Goal: Entertainment & Leisure: Browse casually

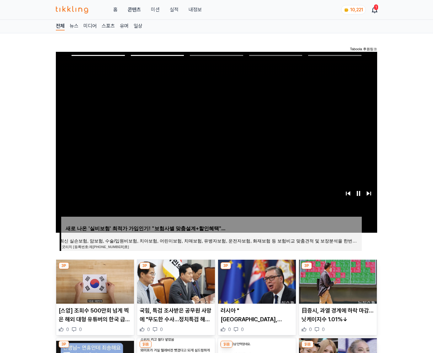
click at [337, 281] on img at bounding box center [338, 282] width 78 height 44
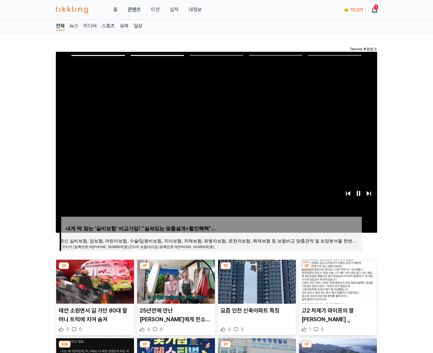
click at [337, 281] on img at bounding box center [338, 282] width 78 height 44
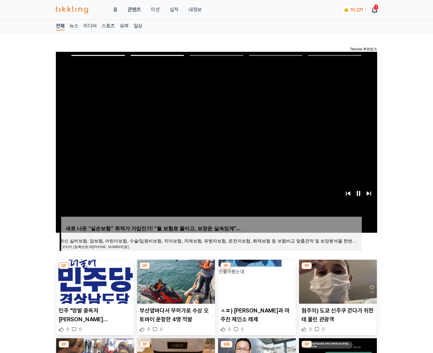
click at [337, 281] on img at bounding box center [338, 282] width 78 height 44
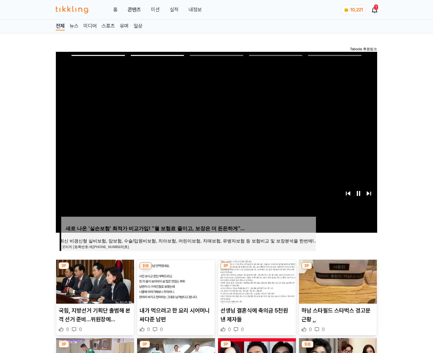
click at [337, 281] on img at bounding box center [338, 282] width 78 height 44
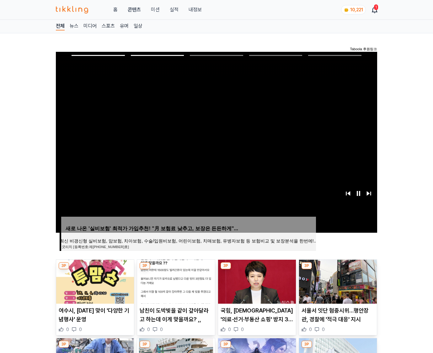
click at [337, 281] on img at bounding box center [338, 282] width 78 height 44
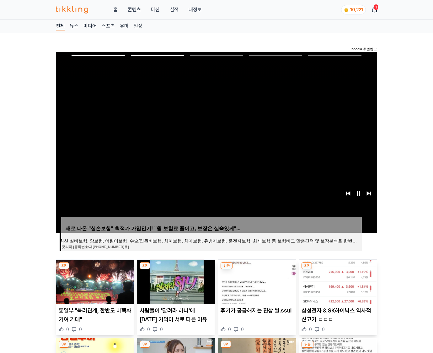
click at [337, 281] on img at bounding box center [338, 282] width 78 height 44
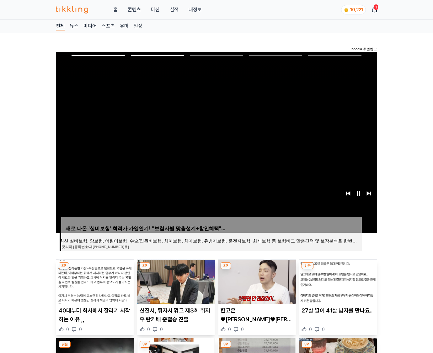
click at [337, 281] on img at bounding box center [338, 282] width 78 height 44
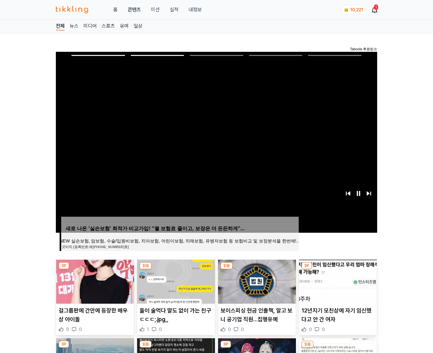
click at [337, 281] on img at bounding box center [338, 282] width 78 height 44
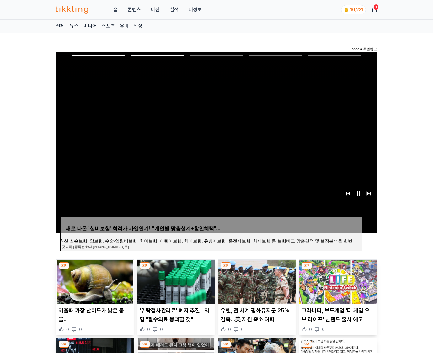
click at [337, 281] on img at bounding box center [338, 282] width 78 height 44
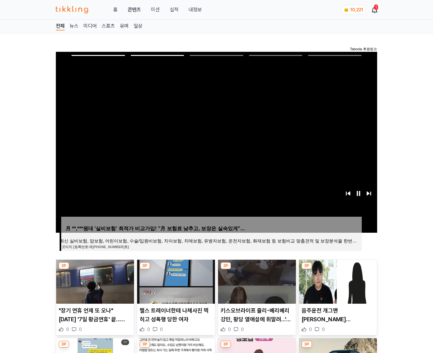
click at [337, 281] on img at bounding box center [338, 282] width 78 height 44
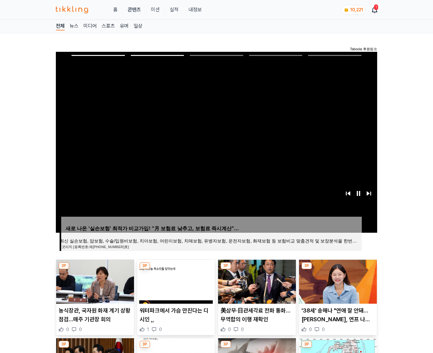
click at [337, 281] on img at bounding box center [338, 282] width 78 height 44
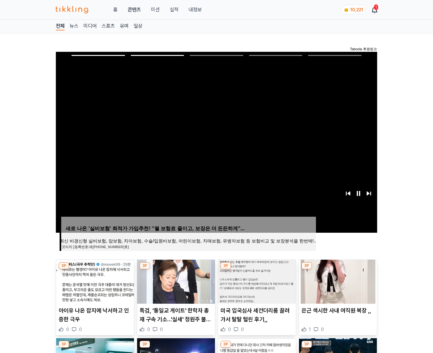
click at [337, 281] on img at bounding box center [338, 282] width 78 height 44
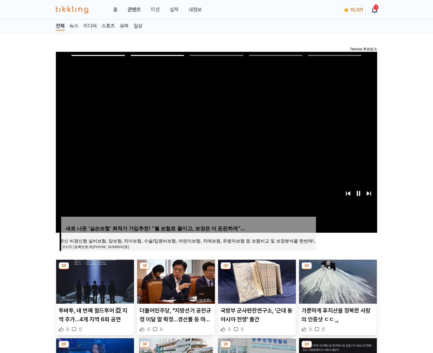
click at [337, 281] on img at bounding box center [338, 282] width 78 height 44
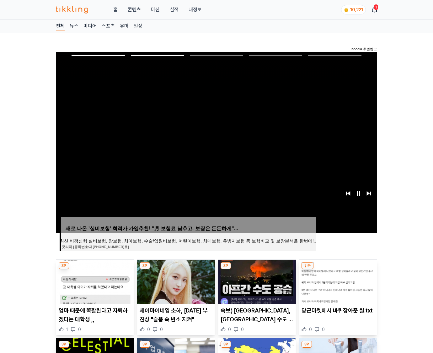
click at [337, 281] on img at bounding box center [338, 282] width 78 height 44
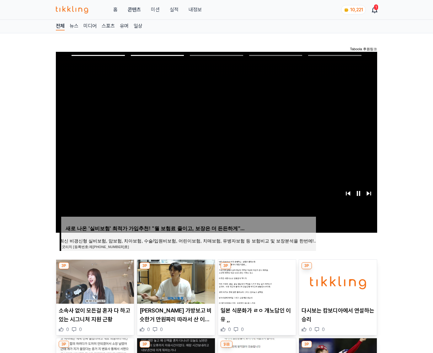
click at [337, 281] on img at bounding box center [338, 282] width 78 height 44
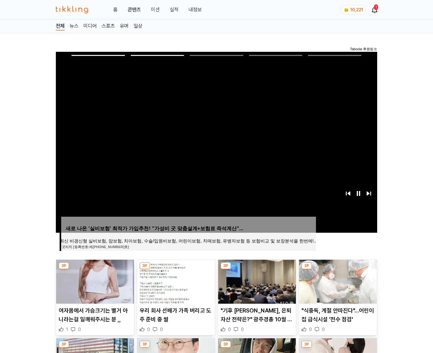
click at [337, 281] on img at bounding box center [338, 282] width 78 height 44
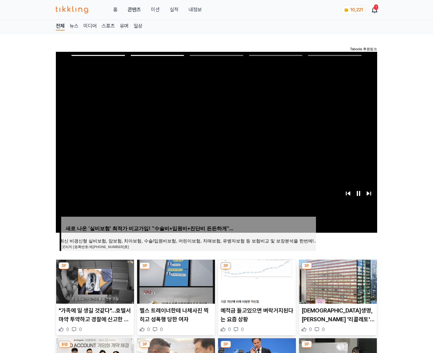
click at [337, 281] on img at bounding box center [338, 282] width 78 height 44
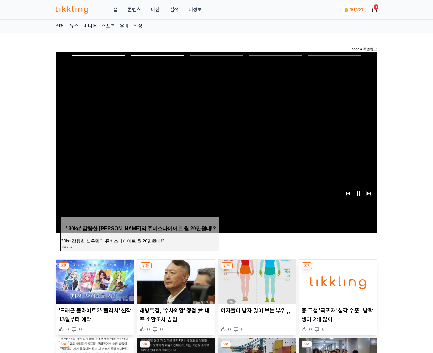
click at [337, 281] on img at bounding box center [338, 282] width 78 height 44
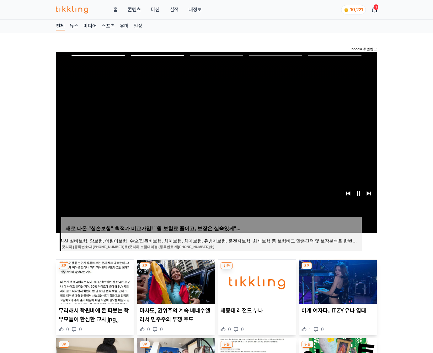
click at [337, 281] on img at bounding box center [338, 282] width 78 height 44
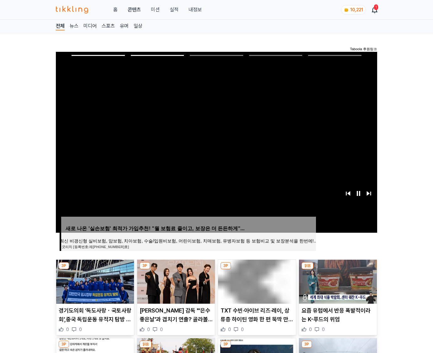
click at [337, 281] on img at bounding box center [338, 282] width 78 height 44
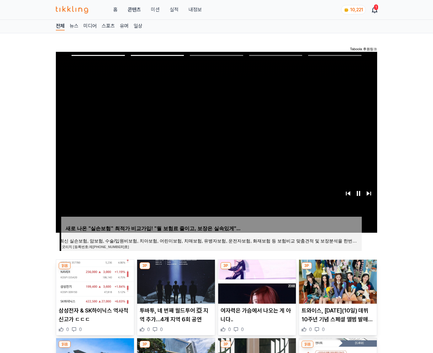
click at [337, 281] on img at bounding box center [338, 282] width 78 height 44
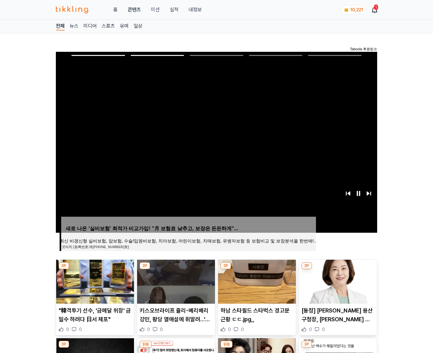
click at [337, 281] on img at bounding box center [338, 282] width 78 height 44
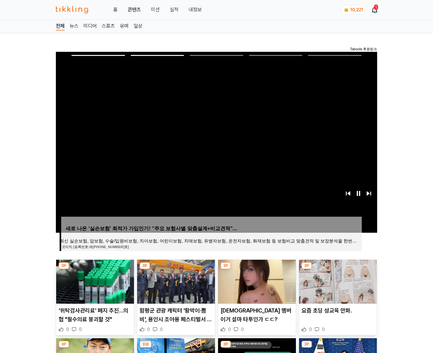
click at [337, 281] on img at bounding box center [338, 282] width 78 height 44
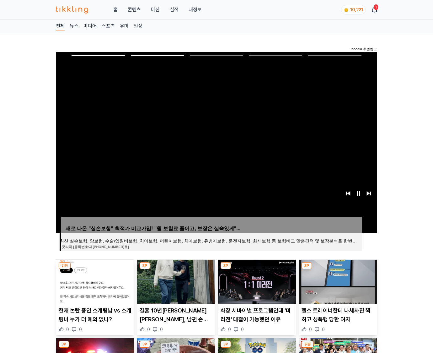
click at [337, 281] on img at bounding box center [338, 282] width 78 height 44
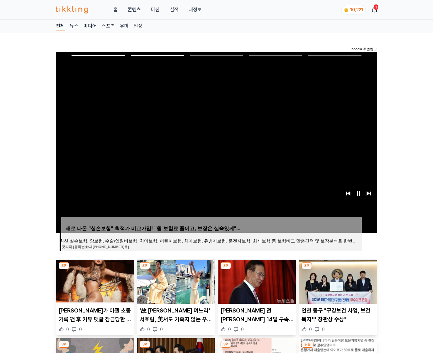
click at [337, 281] on img at bounding box center [338, 282] width 78 height 44
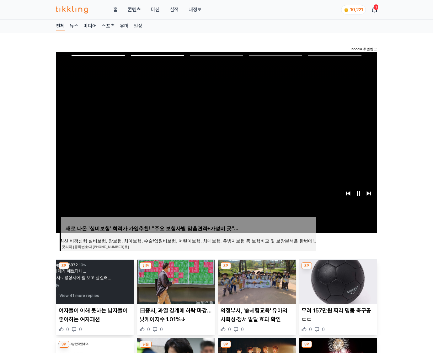
click at [337, 281] on img at bounding box center [338, 282] width 78 height 44
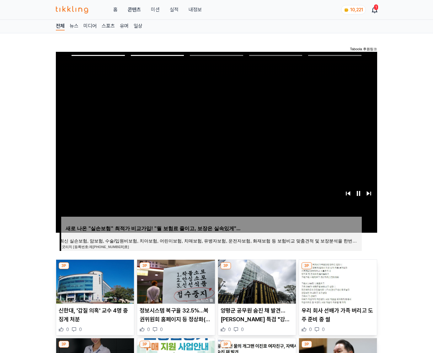
click at [337, 281] on img at bounding box center [338, 282] width 78 height 44
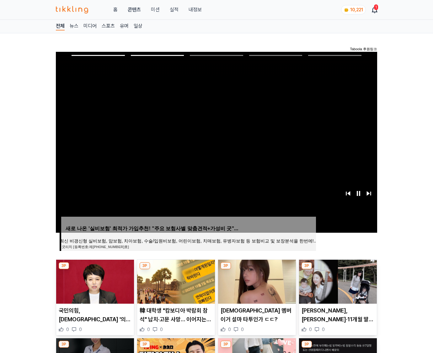
click at [337, 281] on img at bounding box center [338, 282] width 78 height 44
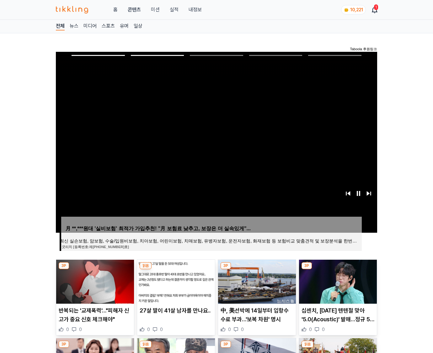
click at [337, 281] on img at bounding box center [338, 282] width 78 height 44
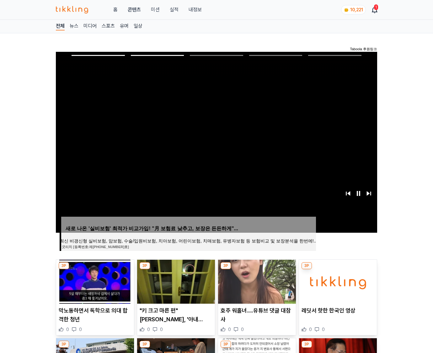
click at [337, 281] on img at bounding box center [338, 282] width 78 height 44
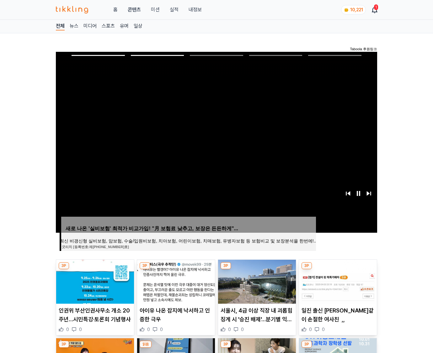
click at [337, 281] on img at bounding box center [338, 282] width 78 height 44
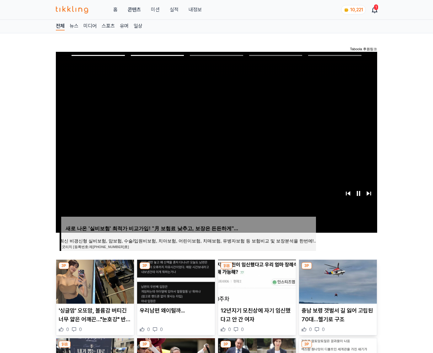
click at [337, 281] on img at bounding box center [338, 282] width 78 height 44
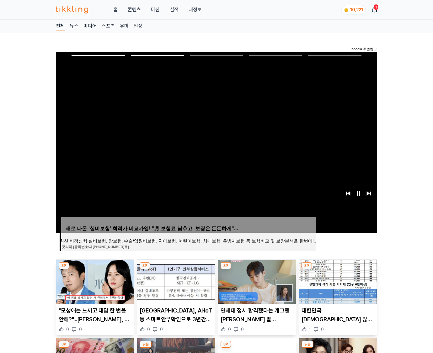
click at [337, 281] on img at bounding box center [338, 282] width 78 height 44
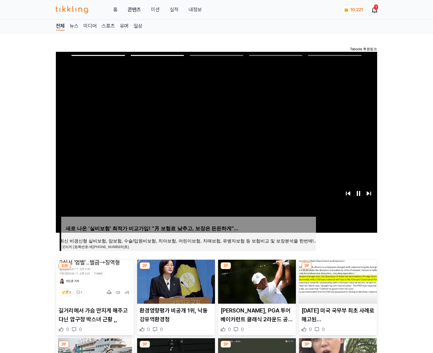
click at [337, 281] on img at bounding box center [338, 282] width 78 height 44
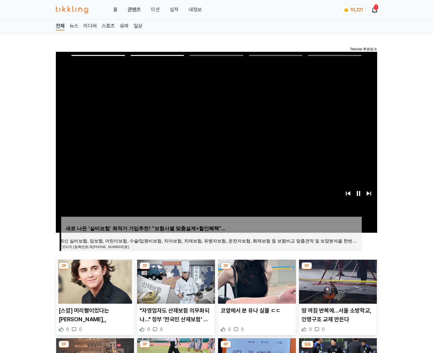
click at [337, 281] on img at bounding box center [338, 282] width 78 height 44
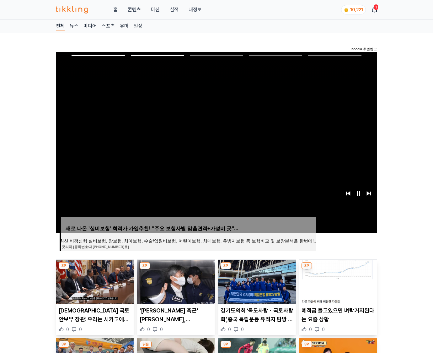
click at [337, 281] on img at bounding box center [338, 282] width 78 height 44
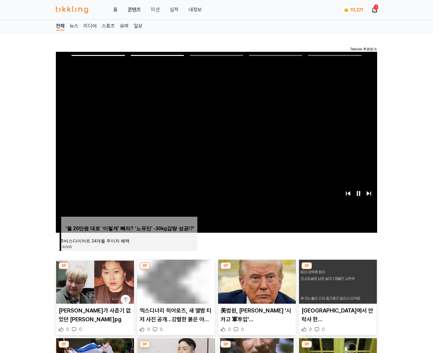
click at [337, 281] on img at bounding box center [338, 282] width 78 height 44
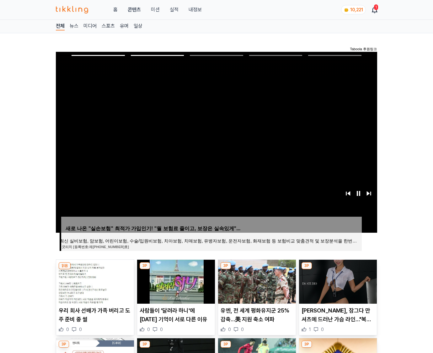
click at [337, 281] on img at bounding box center [338, 282] width 78 height 44
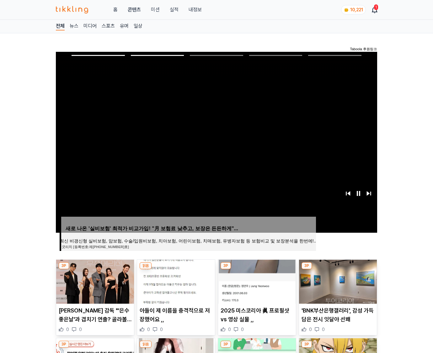
click at [337, 281] on img at bounding box center [338, 282] width 78 height 44
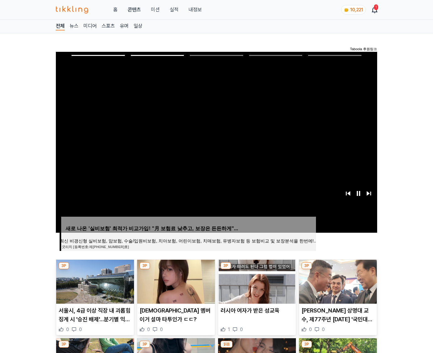
click at [337, 281] on img at bounding box center [338, 282] width 78 height 44
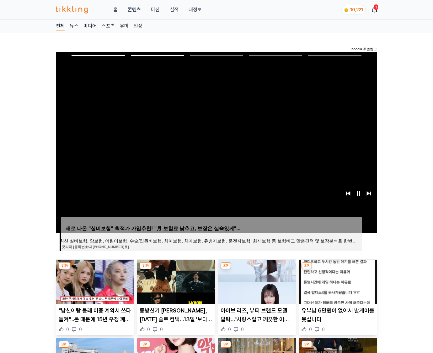
click at [337, 281] on img at bounding box center [338, 282] width 78 height 44
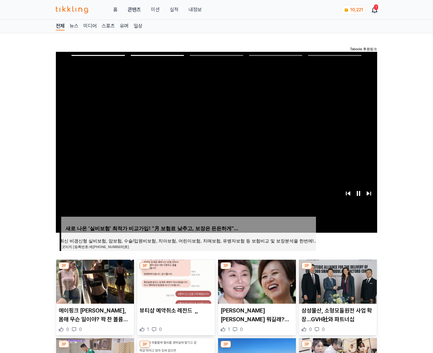
click at [337, 281] on img at bounding box center [338, 282] width 78 height 44
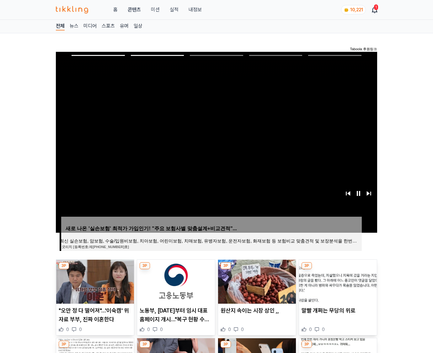
click at [337, 281] on img at bounding box center [338, 282] width 78 height 44
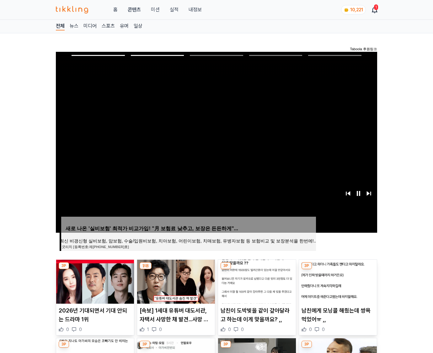
click at [337, 281] on img at bounding box center [338, 282] width 78 height 44
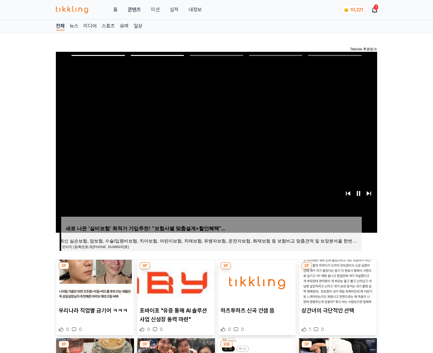
click at [337, 281] on img at bounding box center [338, 282] width 78 height 44
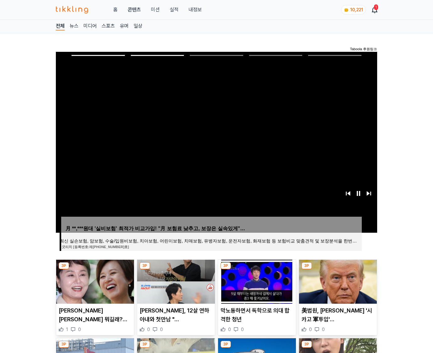
click at [337, 281] on img at bounding box center [338, 282] width 78 height 44
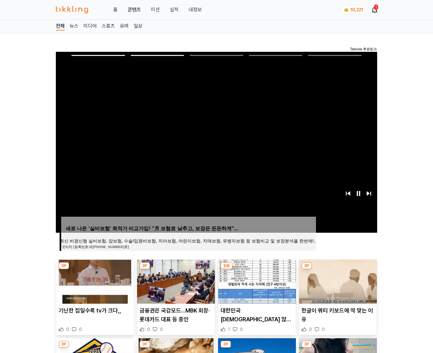
click at [337, 281] on img at bounding box center [338, 282] width 78 height 44
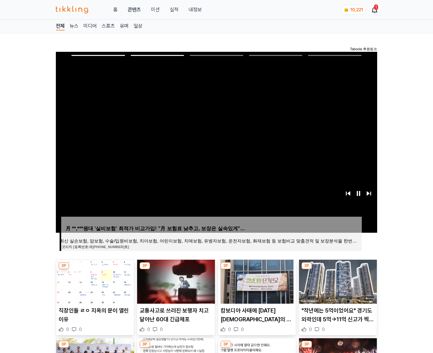
click at [337, 281] on img at bounding box center [338, 282] width 78 height 44
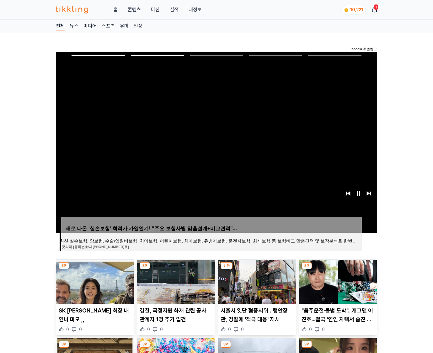
click at [337, 281] on img at bounding box center [338, 282] width 78 height 44
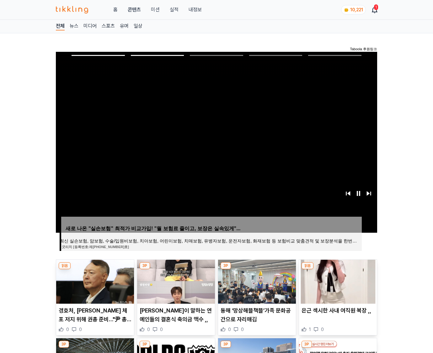
click at [337, 281] on img at bounding box center [338, 282] width 78 height 44
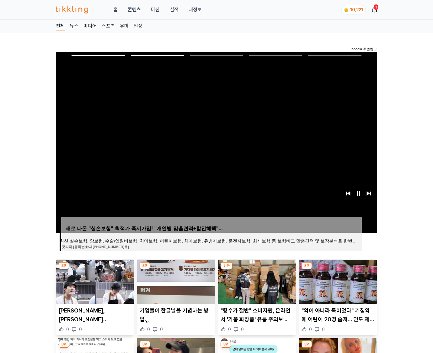
click at [337, 281] on img at bounding box center [338, 282] width 78 height 44
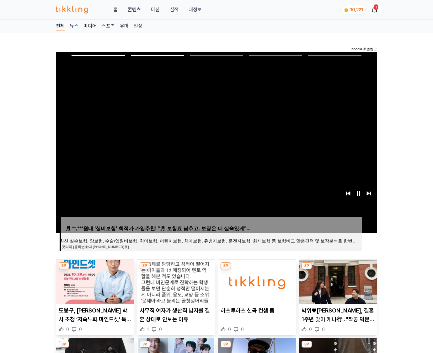
click at [337, 281] on img at bounding box center [338, 282] width 78 height 44
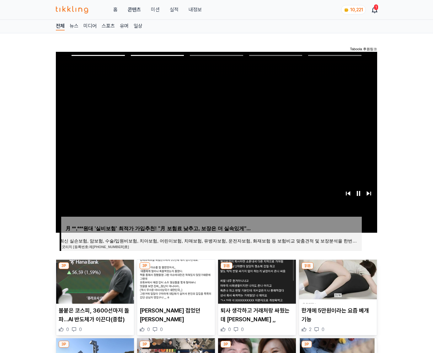
click at [337, 281] on img at bounding box center [338, 282] width 78 height 44
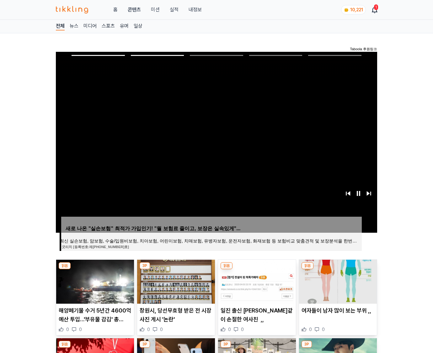
click at [337, 281] on img at bounding box center [338, 282] width 78 height 44
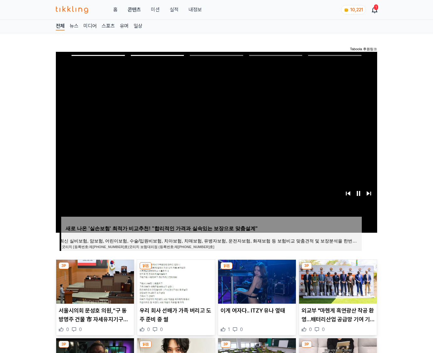
click at [337, 281] on img at bounding box center [338, 282] width 78 height 44
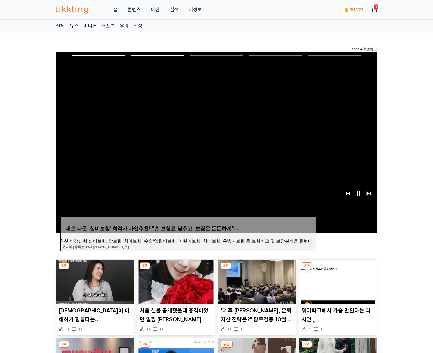
click at [337, 281] on img at bounding box center [338, 282] width 78 height 44
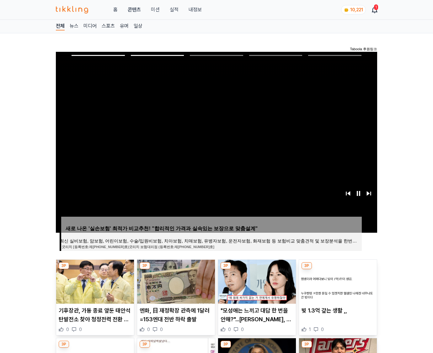
click at [337, 281] on img at bounding box center [338, 282] width 78 height 44
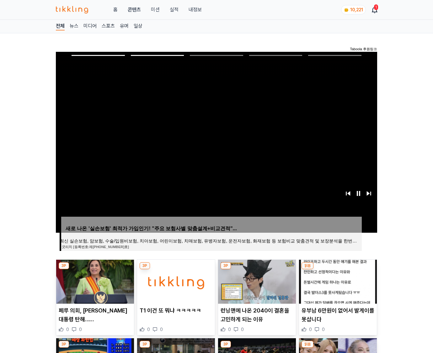
click at [337, 281] on img at bounding box center [338, 282] width 78 height 44
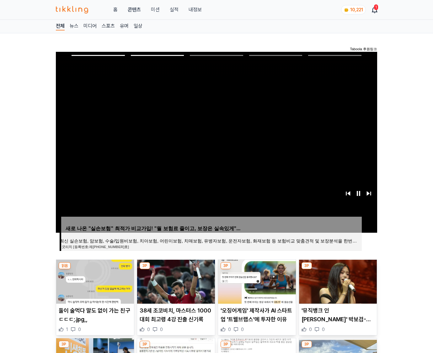
click at [337, 281] on img at bounding box center [338, 282] width 78 height 44
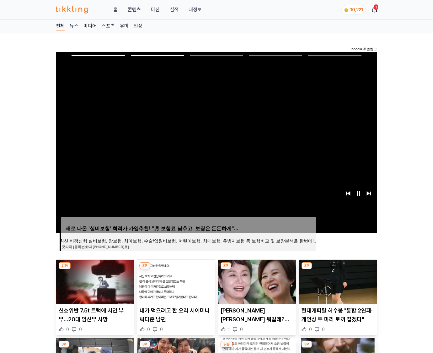
click at [337, 281] on img at bounding box center [338, 282] width 78 height 44
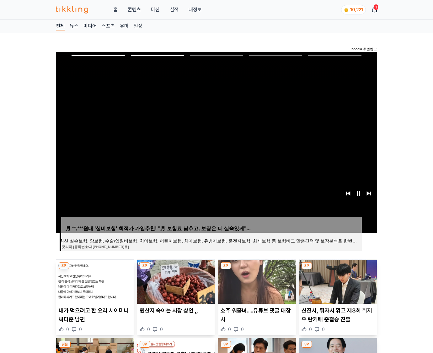
click at [337, 281] on img at bounding box center [338, 282] width 78 height 44
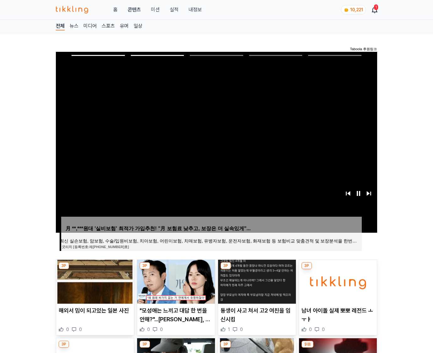
click at [337, 281] on img at bounding box center [338, 282] width 78 height 44
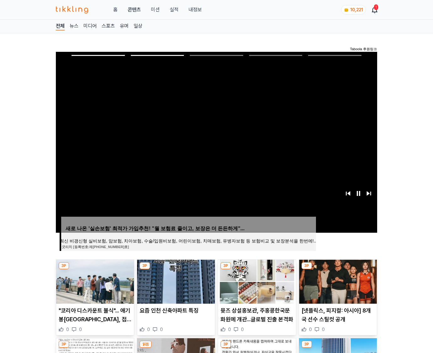
click at [337, 281] on img at bounding box center [338, 282] width 78 height 44
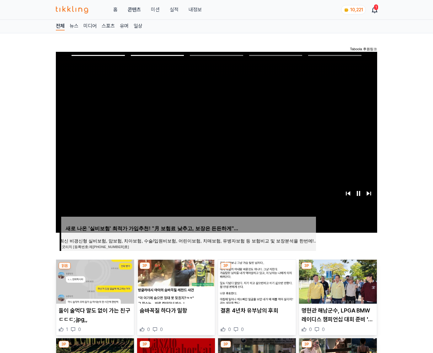
click at [337, 281] on img at bounding box center [338, 282] width 78 height 44
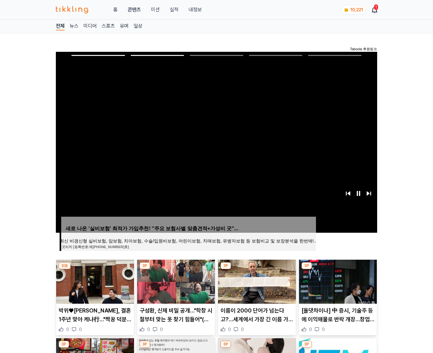
click at [337, 281] on img at bounding box center [338, 282] width 78 height 44
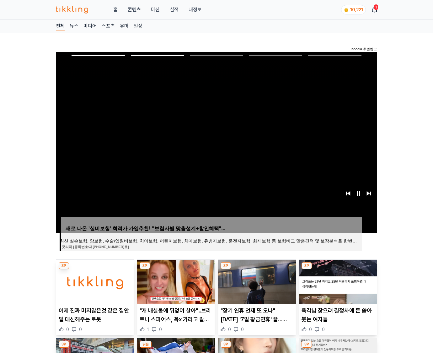
click at [337, 281] on img at bounding box center [338, 282] width 78 height 44
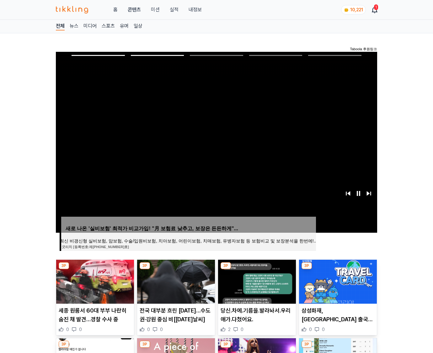
click at [337, 281] on img at bounding box center [338, 282] width 78 height 44
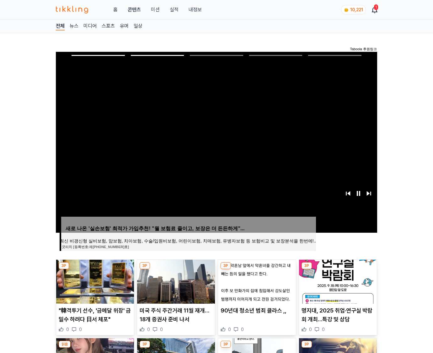
click at [337, 281] on img at bounding box center [338, 282] width 78 height 44
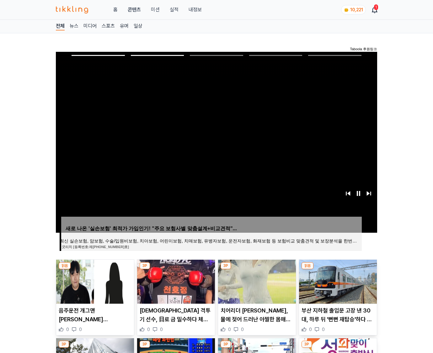
click at [337, 281] on img at bounding box center [338, 282] width 78 height 44
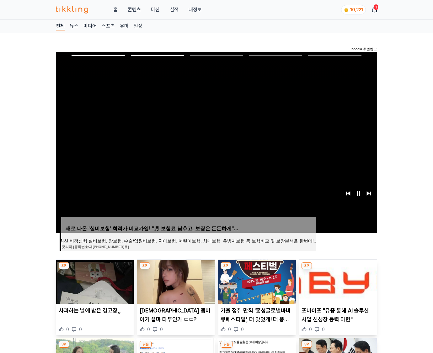
click at [337, 281] on img at bounding box center [338, 282] width 78 height 44
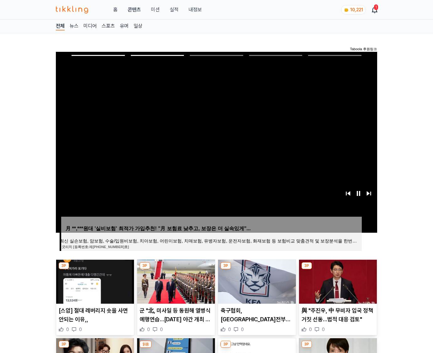
click at [337, 281] on img at bounding box center [338, 282] width 78 height 44
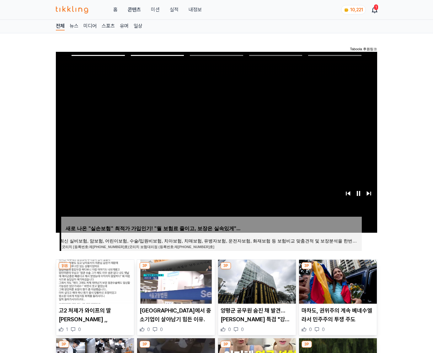
click at [337, 281] on img at bounding box center [338, 282] width 78 height 44
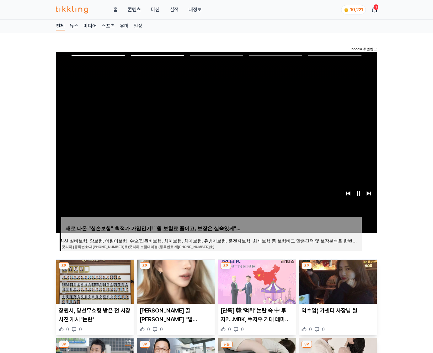
click at [337, 281] on img at bounding box center [338, 282] width 78 height 44
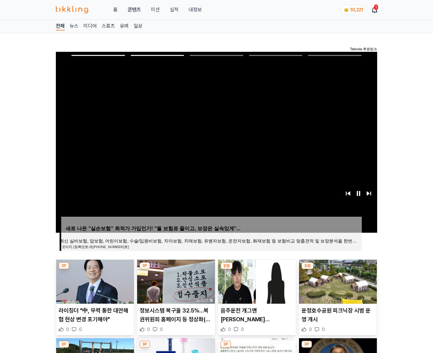
click at [337, 281] on img at bounding box center [338, 282] width 78 height 44
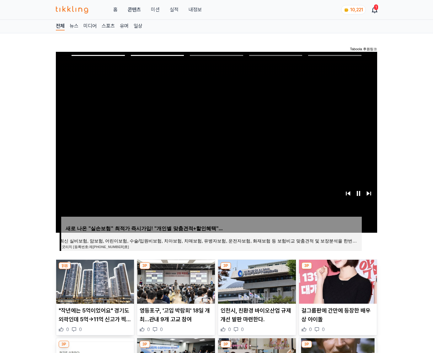
click at [337, 281] on img at bounding box center [338, 282] width 78 height 44
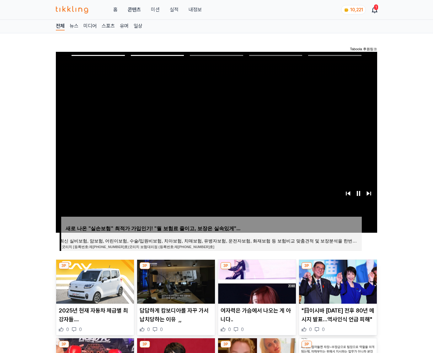
click at [337, 281] on img at bounding box center [338, 282] width 78 height 44
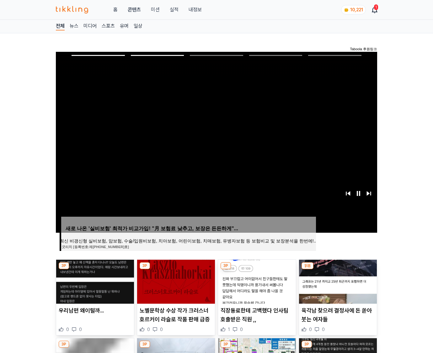
click at [337, 281] on img at bounding box center [338, 282] width 78 height 44
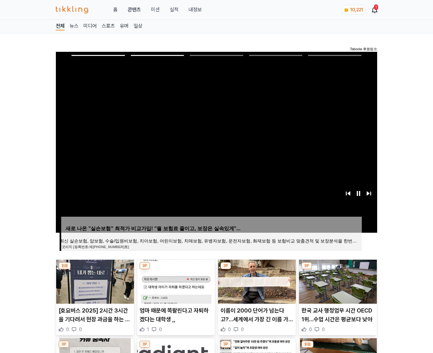
click at [337, 281] on img at bounding box center [338, 282] width 78 height 44
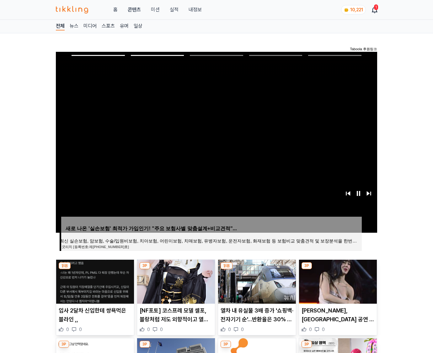
click at [337, 281] on img at bounding box center [338, 282] width 78 height 44
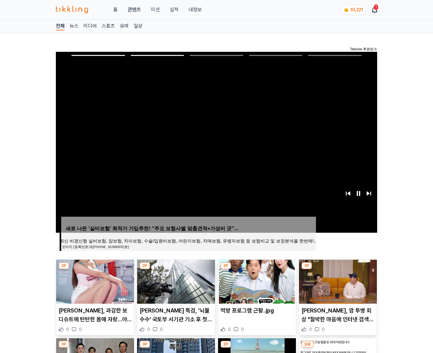
click at [337, 281] on img at bounding box center [338, 282] width 78 height 44
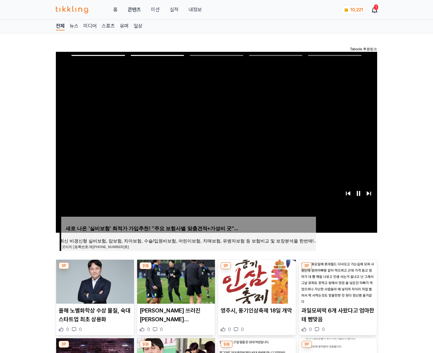
click at [337, 281] on img at bounding box center [338, 282] width 78 height 44
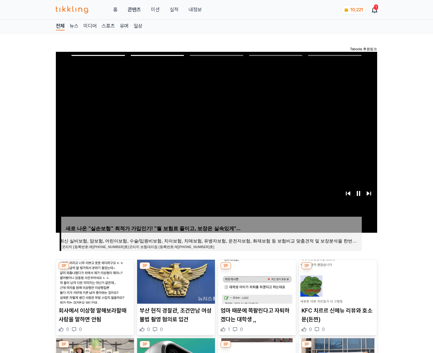
click at [337, 281] on img at bounding box center [338, 282] width 78 height 44
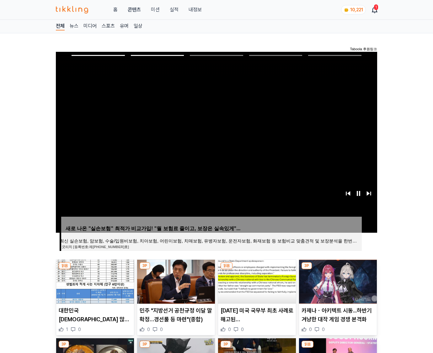
click at [337, 281] on img at bounding box center [338, 282] width 78 height 44
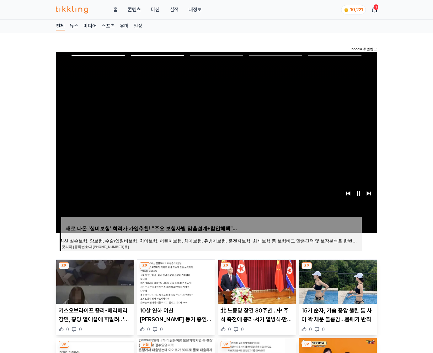
click at [337, 281] on img at bounding box center [338, 282] width 78 height 44
